Goal: Information Seeking & Learning: Compare options

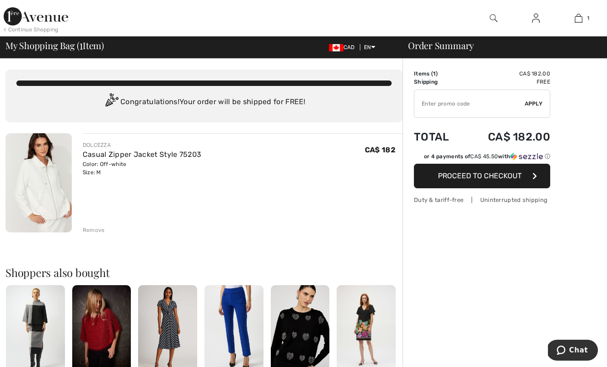
click at [24, 190] on img at bounding box center [38, 182] width 66 height 99
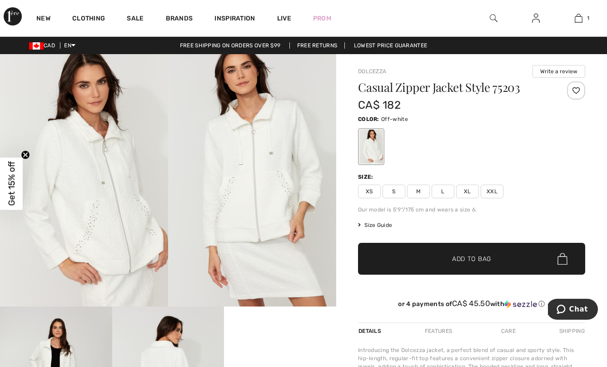
click at [258, 197] on img at bounding box center [252, 180] width 168 height 252
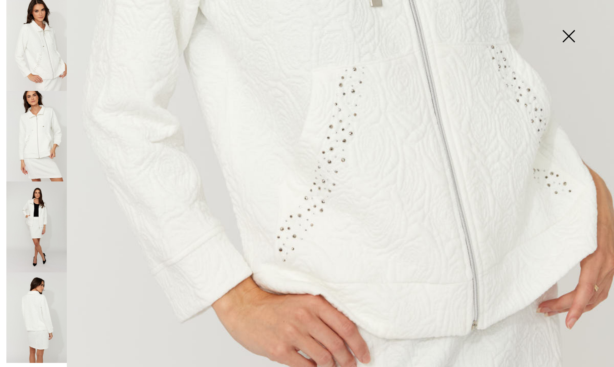
scroll to position [462, 0]
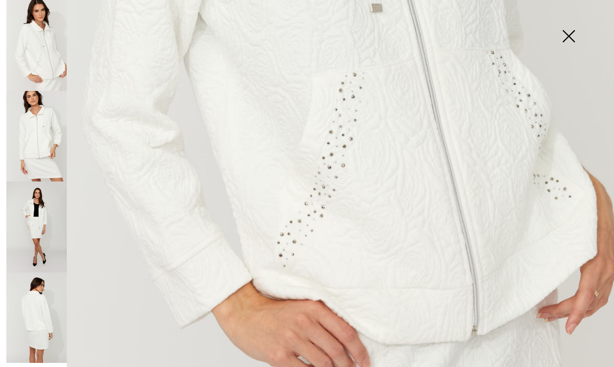
click at [31, 160] on img at bounding box center [36, 136] width 60 height 91
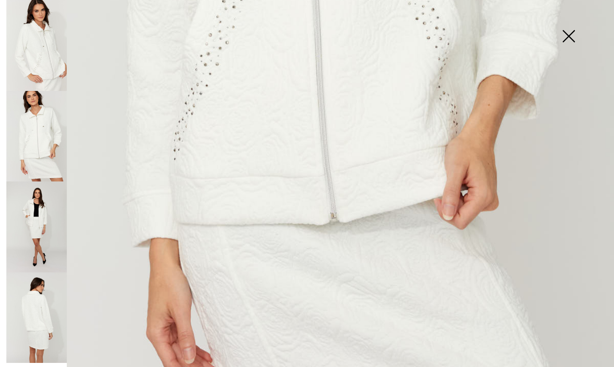
click at [34, 290] on img at bounding box center [36, 317] width 60 height 91
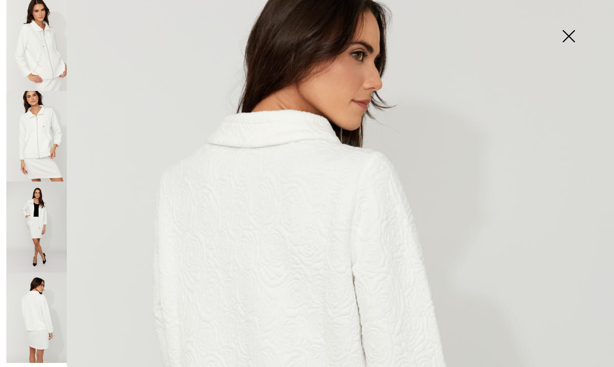
scroll to position [39, 0]
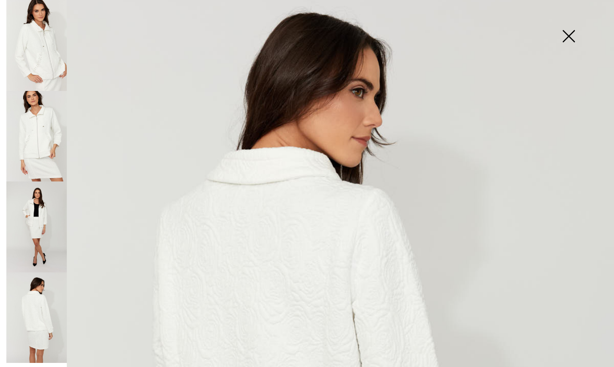
click at [569, 35] on img at bounding box center [568, 37] width 45 height 47
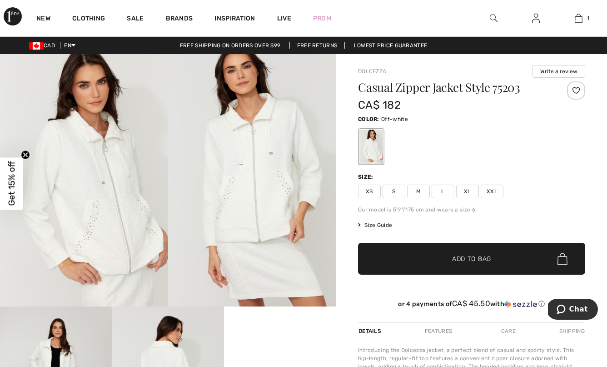
click at [252, 72] on img at bounding box center [252, 180] width 168 height 252
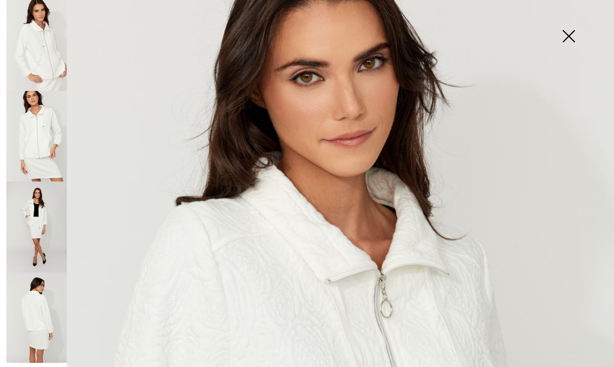
click at [45, 120] on img at bounding box center [36, 136] width 60 height 91
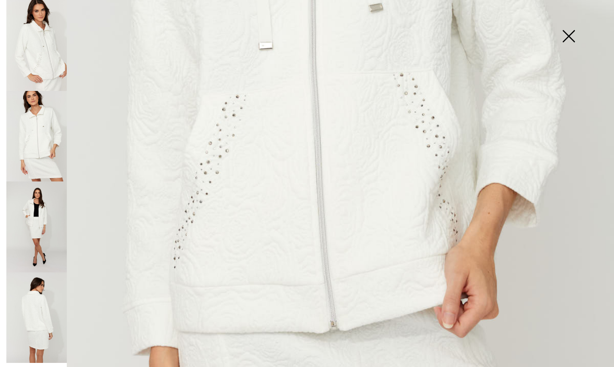
scroll to position [433, 0]
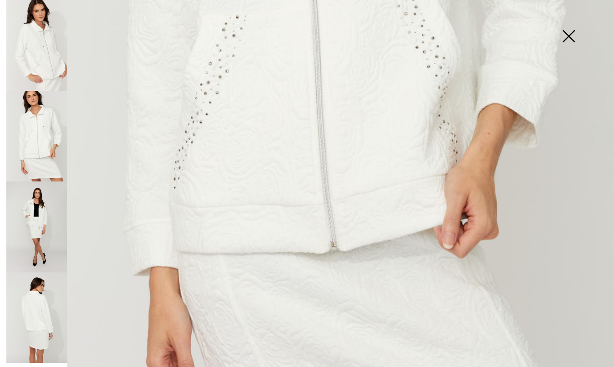
click at [31, 193] on img at bounding box center [36, 226] width 60 height 91
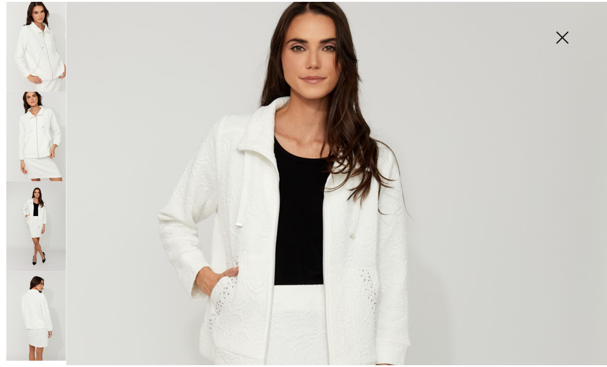
scroll to position [166, 0]
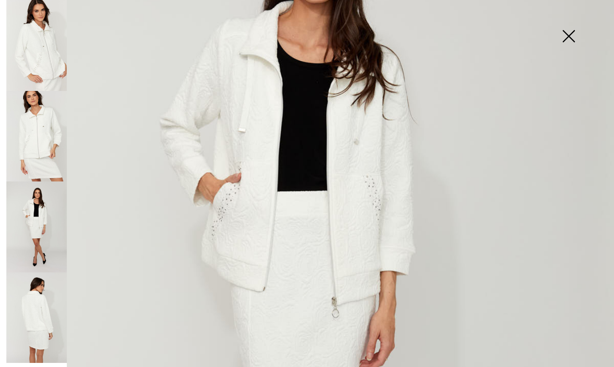
click at [570, 35] on img at bounding box center [568, 37] width 45 height 47
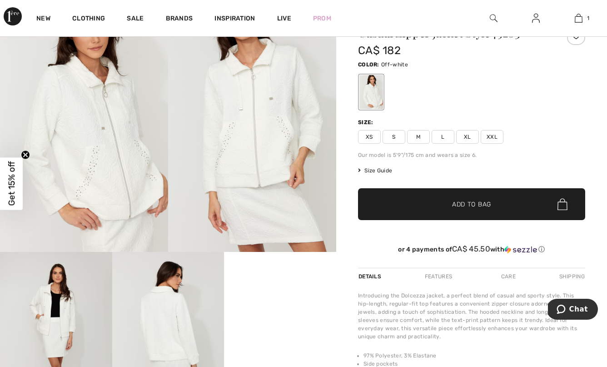
scroll to position [49, 0]
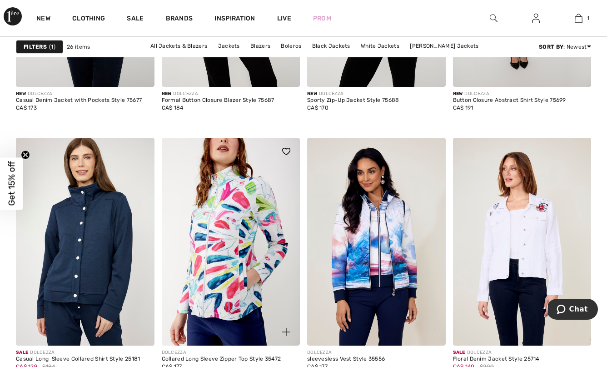
scroll to position [1663, 0]
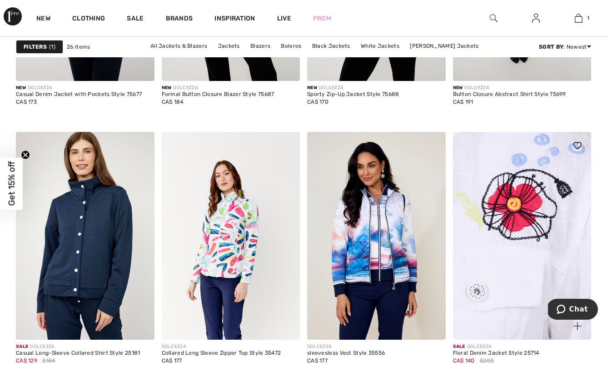
click at [519, 241] on img at bounding box center [522, 236] width 139 height 208
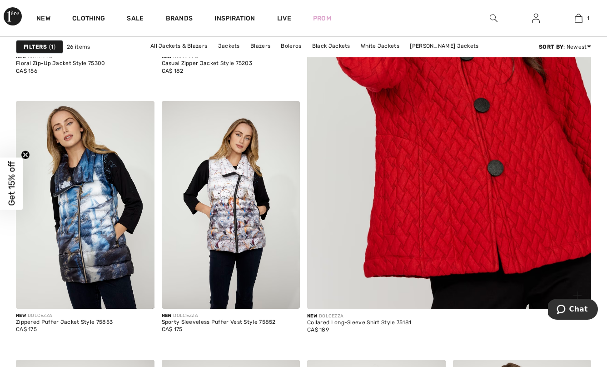
scroll to position [299, 0]
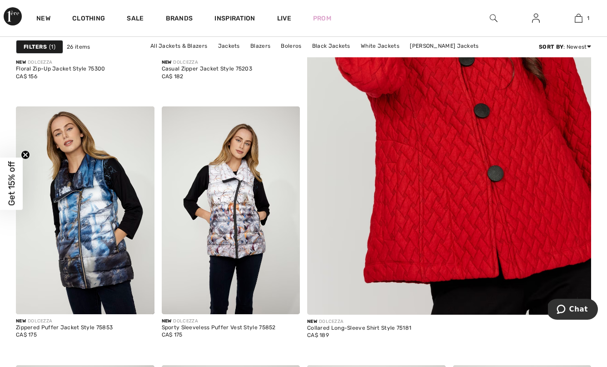
click at [473, 223] on img at bounding box center [449, 103] width 341 height 511
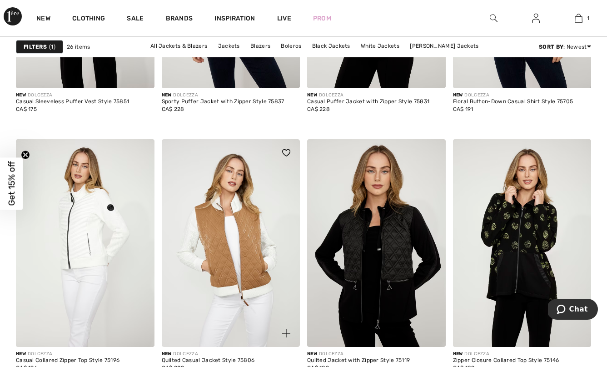
scroll to position [816, 0]
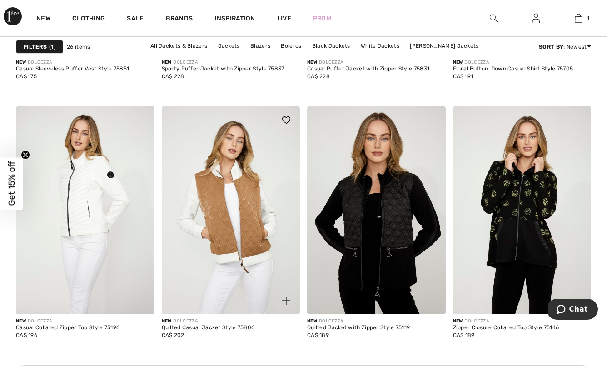
click at [257, 214] on img at bounding box center [231, 210] width 139 height 208
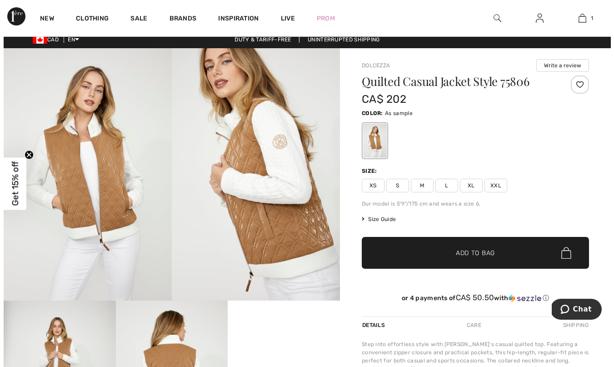
scroll to position [91, 0]
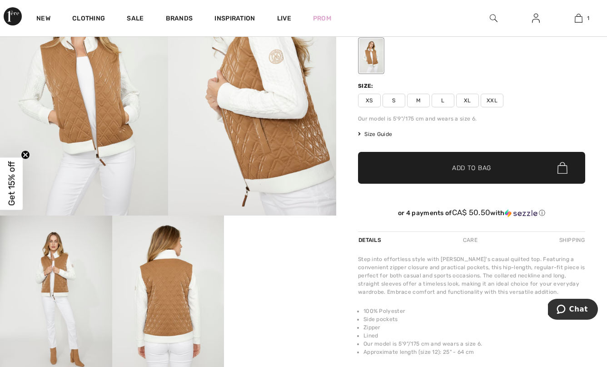
click at [174, 314] on img at bounding box center [168, 299] width 112 height 168
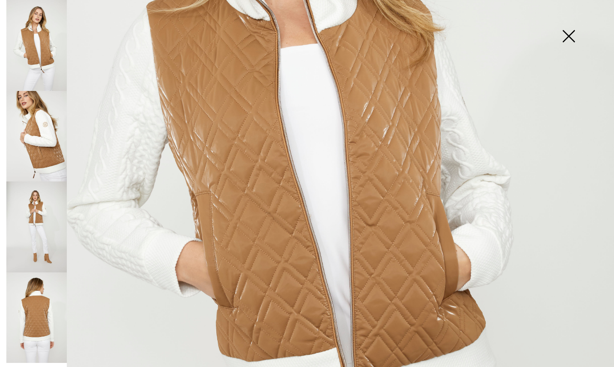
scroll to position [346, 0]
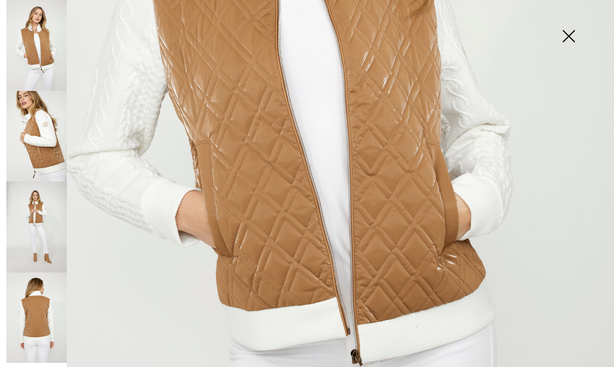
click at [29, 323] on img at bounding box center [36, 317] width 60 height 91
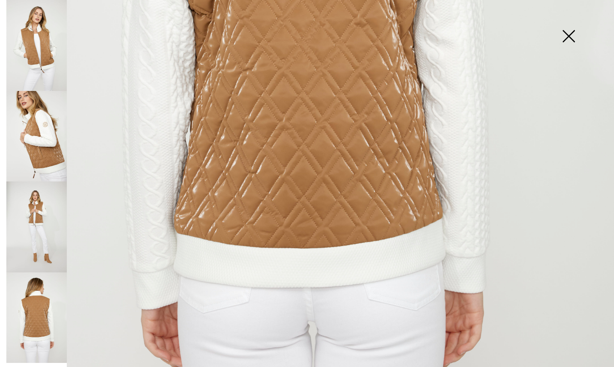
scroll to position [418, 0]
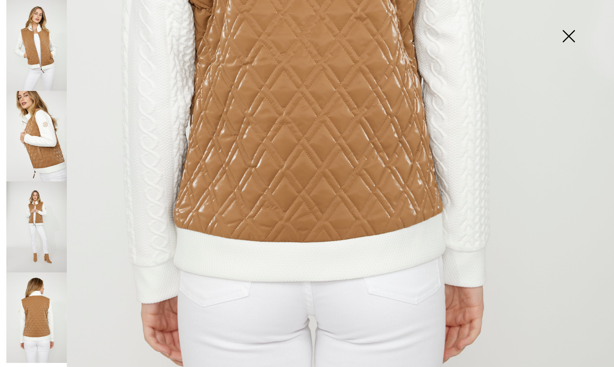
click at [47, 231] on img at bounding box center [36, 226] width 60 height 91
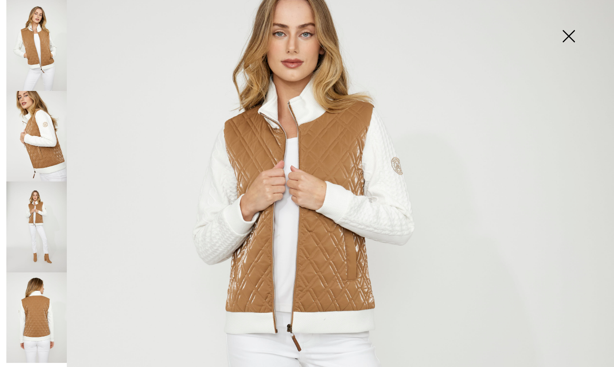
scroll to position [85, 0]
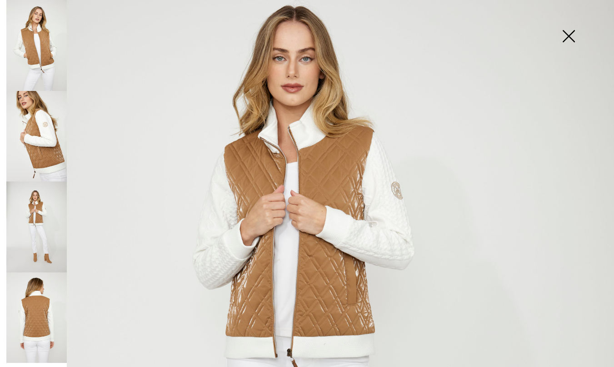
click at [42, 239] on img at bounding box center [36, 226] width 60 height 91
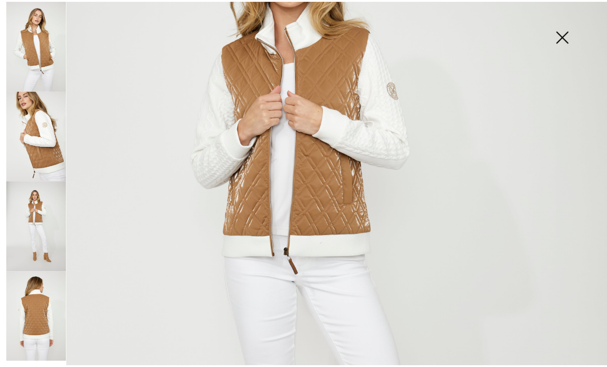
scroll to position [107, 0]
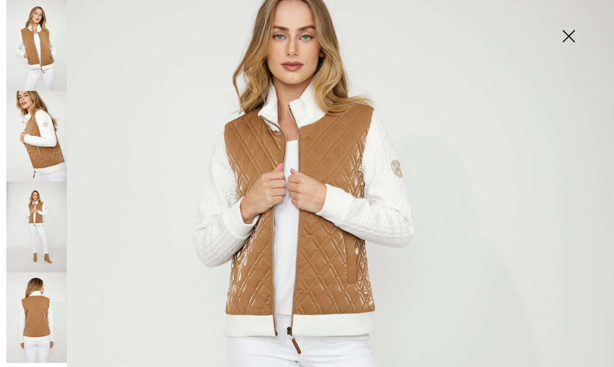
click at [570, 34] on img at bounding box center [568, 37] width 45 height 47
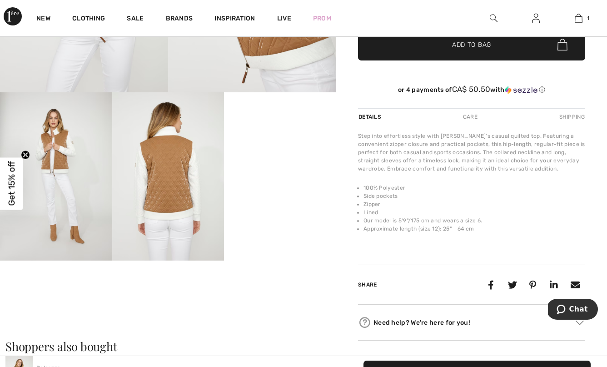
scroll to position [0, 0]
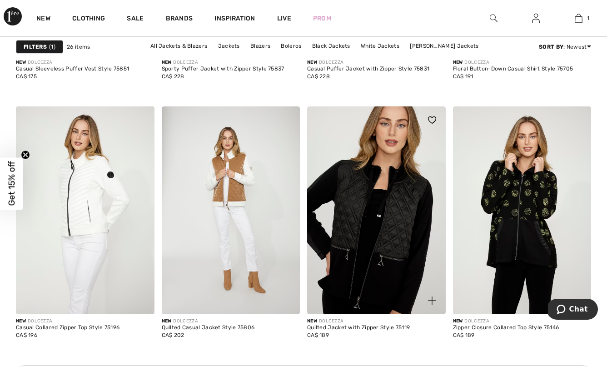
click at [347, 217] on img at bounding box center [376, 210] width 139 height 208
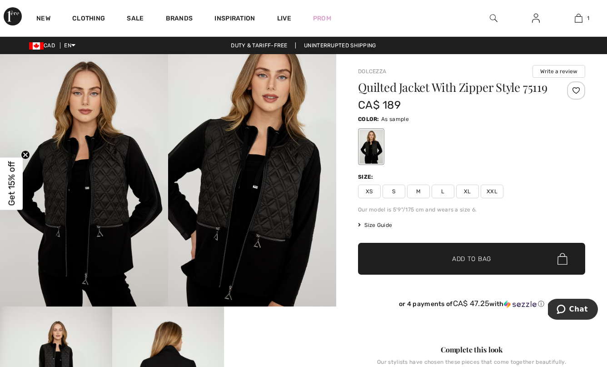
click at [536, 165] on div at bounding box center [471, 147] width 227 height 38
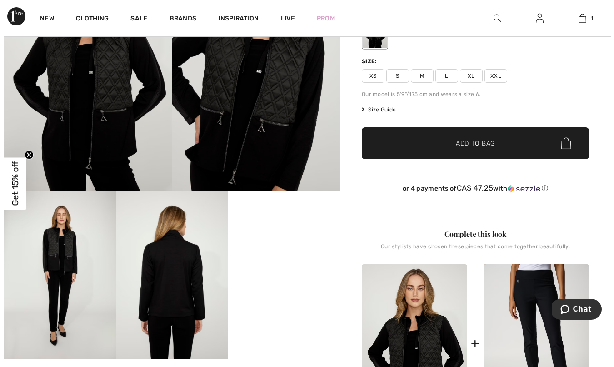
scroll to position [154, 0]
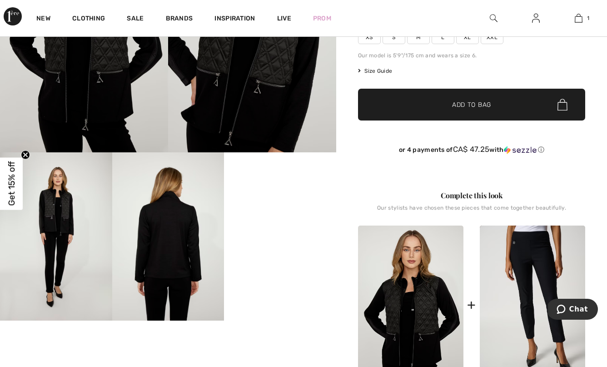
click at [67, 209] on img at bounding box center [56, 236] width 112 height 168
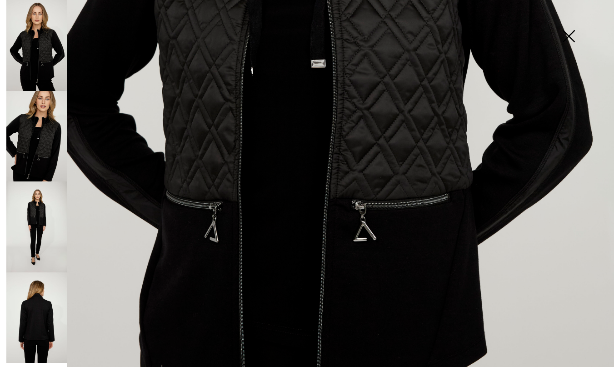
scroll to position [413, 0]
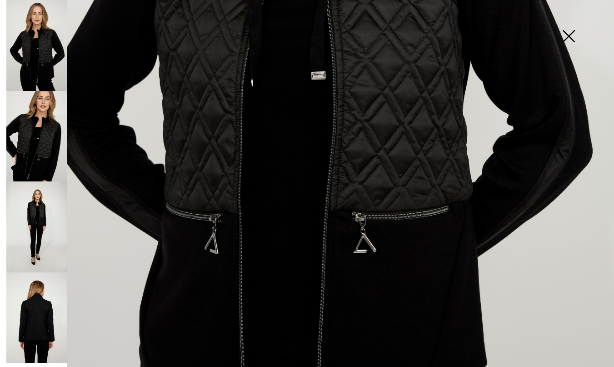
click at [31, 151] on img at bounding box center [36, 136] width 60 height 91
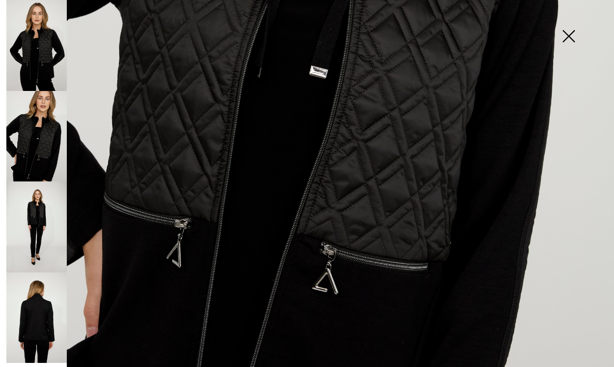
click at [35, 215] on img at bounding box center [36, 226] width 60 height 91
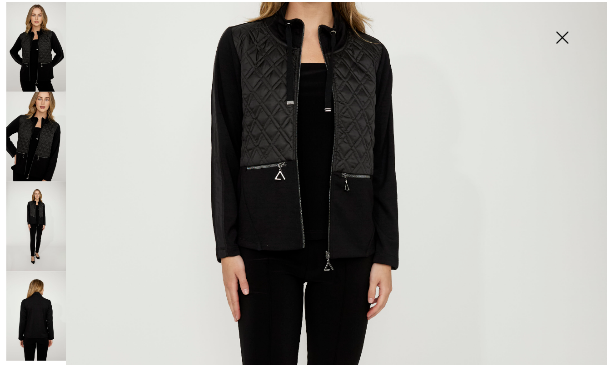
scroll to position [0, 0]
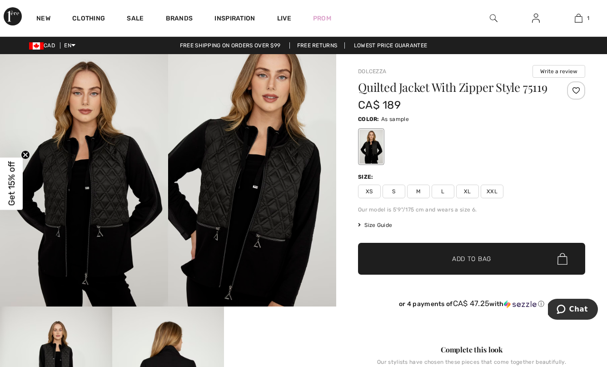
click at [259, 143] on img at bounding box center [252, 180] width 168 height 252
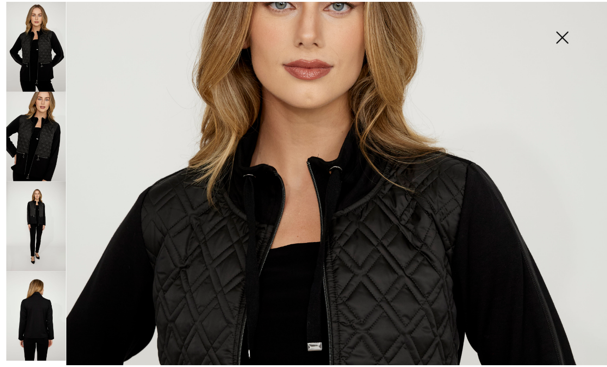
scroll to position [152, 0]
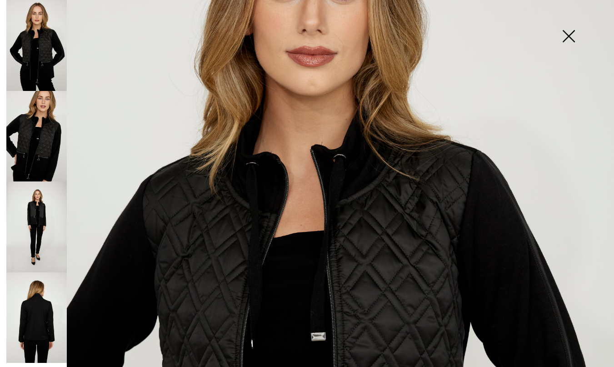
click at [38, 289] on img at bounding box center [36, 317] width 60 height 91
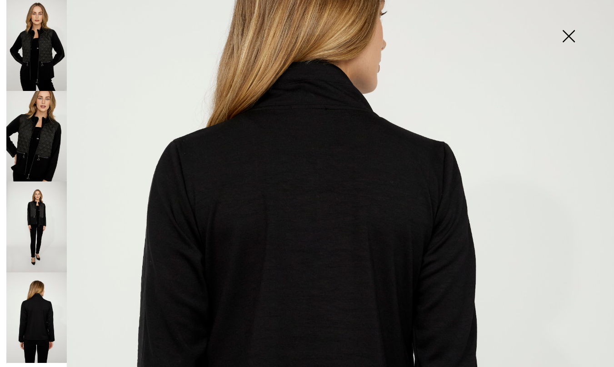
click at [263, 269] on img at bounding box center [307, 308] width 614 height 921
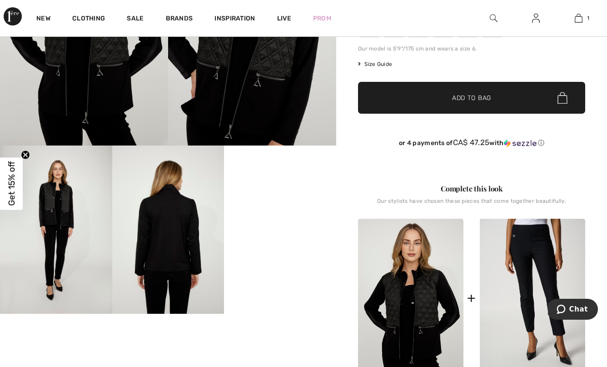
scroll to position [167, 0]
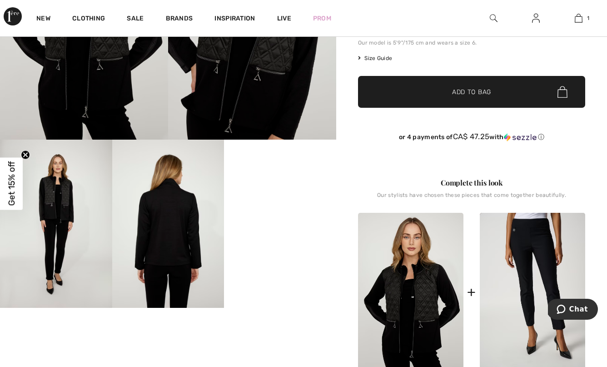
click at [290, 195] on video "Your browser does not support the video tag." at bounding box center [280, 167] width 112 height 56
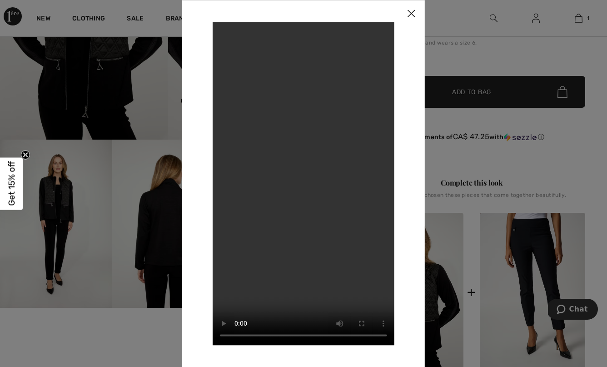
click at [238, 335] on video "Your browser does not support the video tag." at bounding box center [304, 183] width 182 height 323
click at [227, 31] on video "Your browser does not support the video tag." at bounding box center [304, 183] width 182 height 323
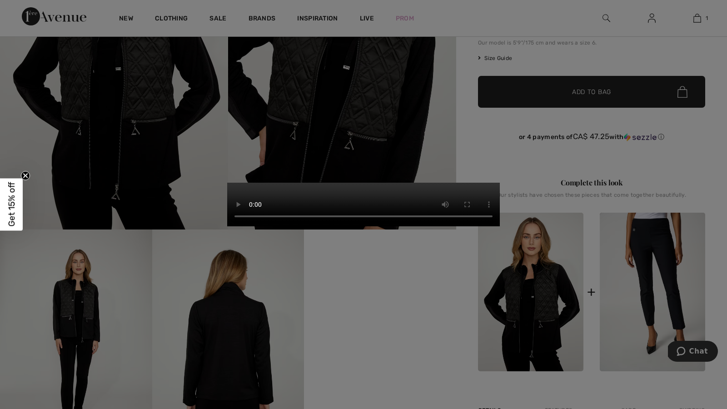
drag, startPoint x: 363, startPoint y: 333, endPoint x: 393, endPoint y: 278, distance: 62.8
click at [393, 226] on video "Your browser does not support the video tag." at bounding box center [363, 205] width 273 height 44
click at [363, 226] on video "Your browser does not support the video tag." at bounding box center [363, 205] width 273 height 44
click at [443, 226] on video "Your browser does not support the video tag." at bounding box center [363, 205] width 273 height 44
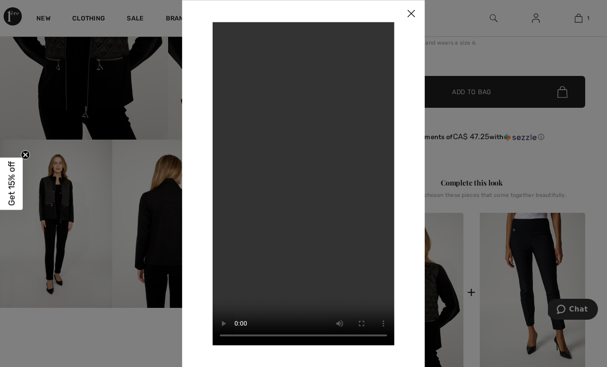
click at [412, 12] on img at bounding box center [411, 14] width 27 height 28
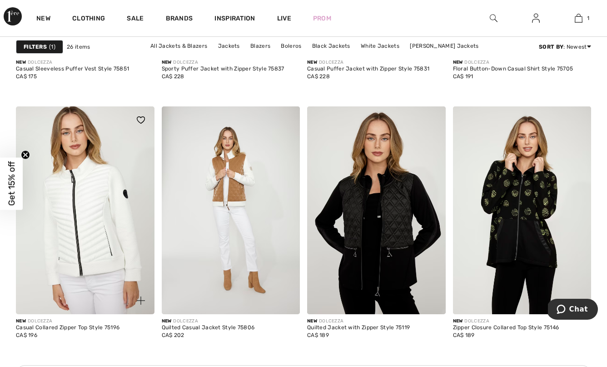
click at [75, 177] on img at bounding box center [85, 210] width 139 height 208
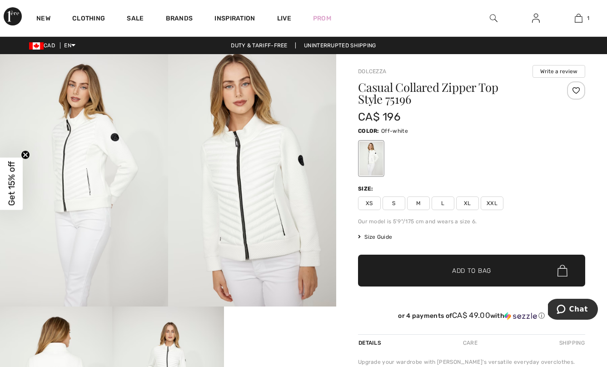
click at [241, 194] on img at bounding box center [252, 180] width 168 height 252
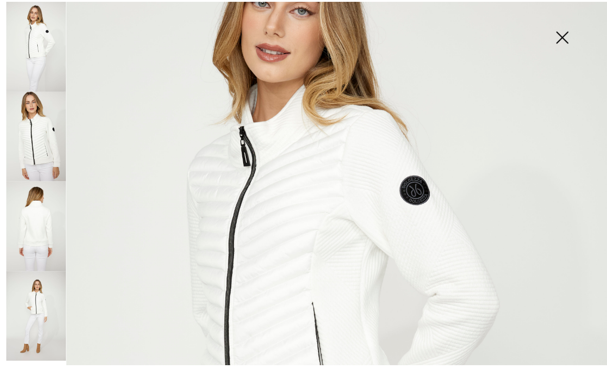
scroll to position [214, 0]
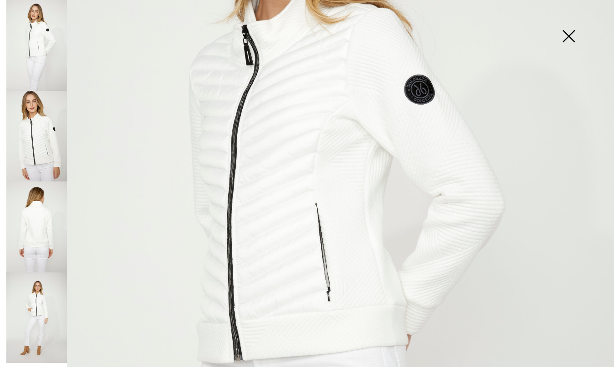
click at [571, 34] on img at bounding box center [568, 37] width 45 height 47
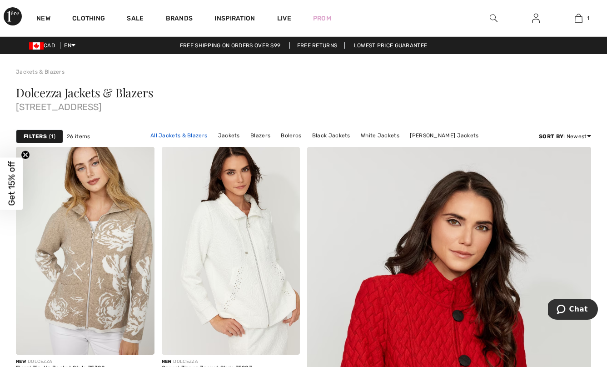
click at [146, 135] on link "All Jackets & Blazers" at bounding box center [179, 135] width 66 height 12
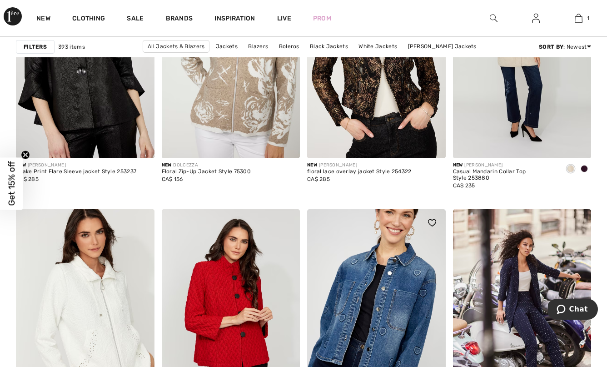
scroll to position [787, 0]
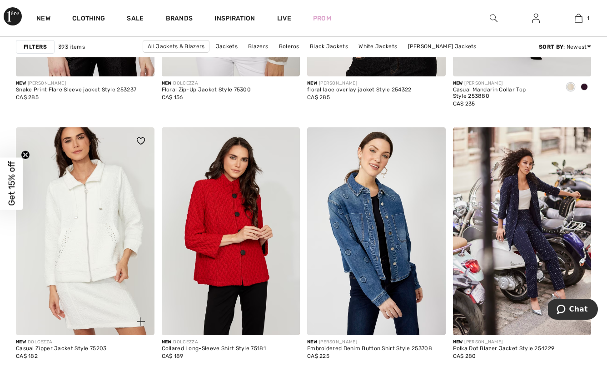
click at [82, 210] on img at bounding box center [85, 231] width 139 height 208
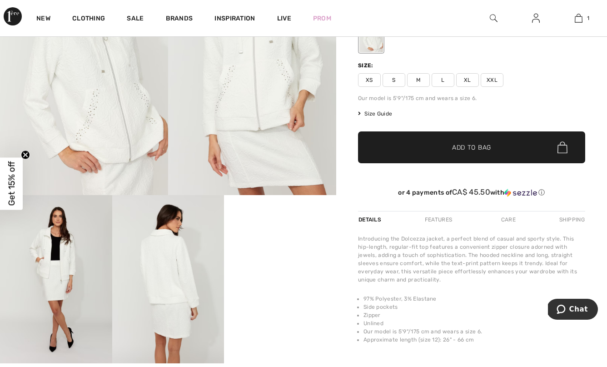
scroll to position [117, 0]
